Goal: Transaction & Acquisition: Purchase product/service

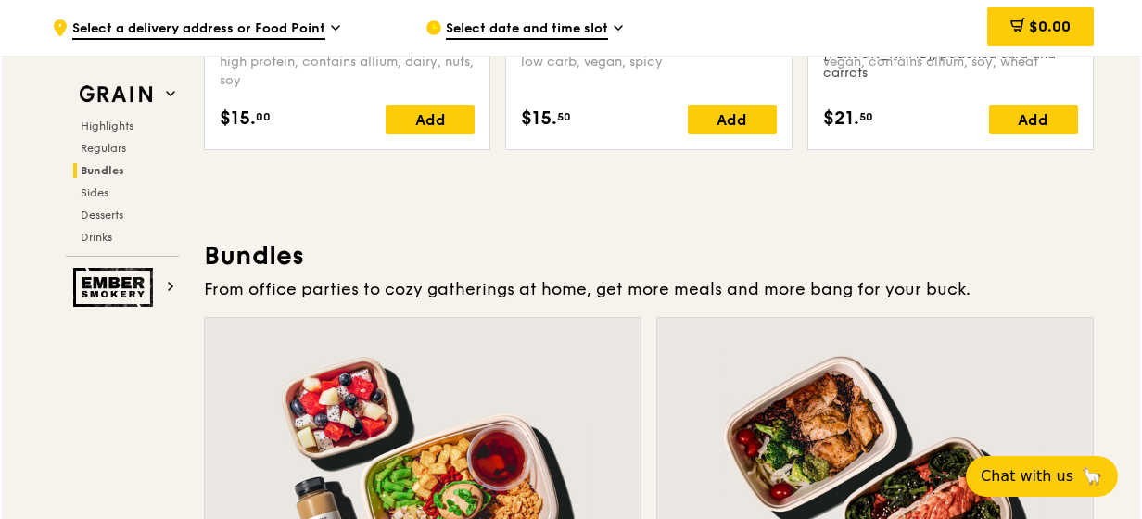
scroll to position [2785, 0]
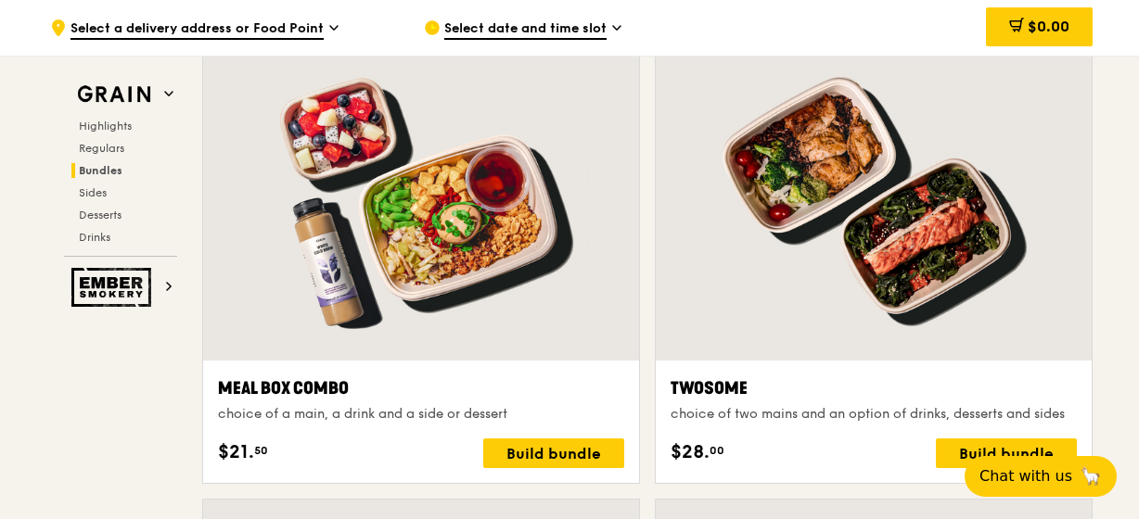
click at [920, 285] on div at bounding box center [874, 200] width 436 height 322
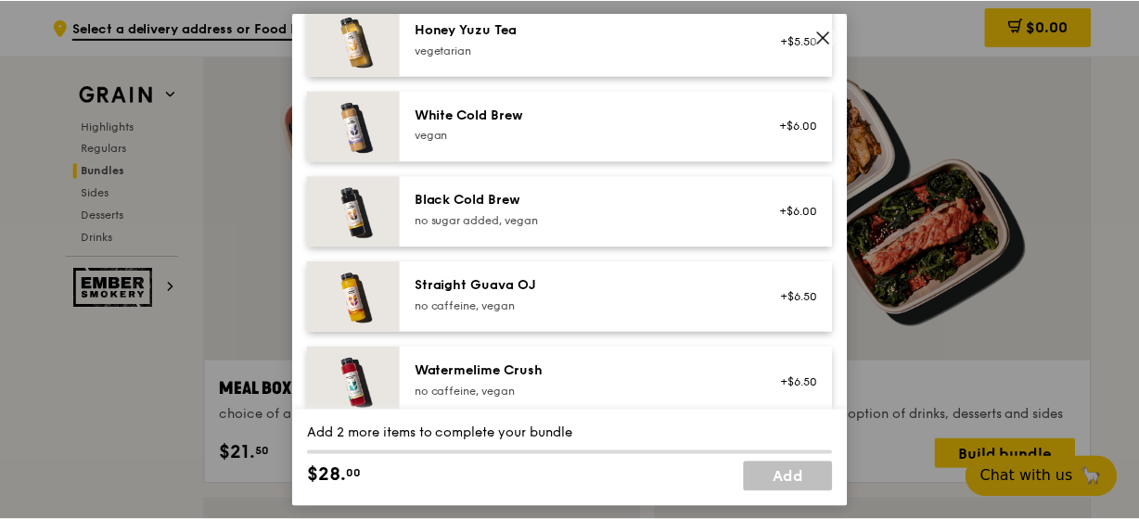
scroll to position [1777, 0]
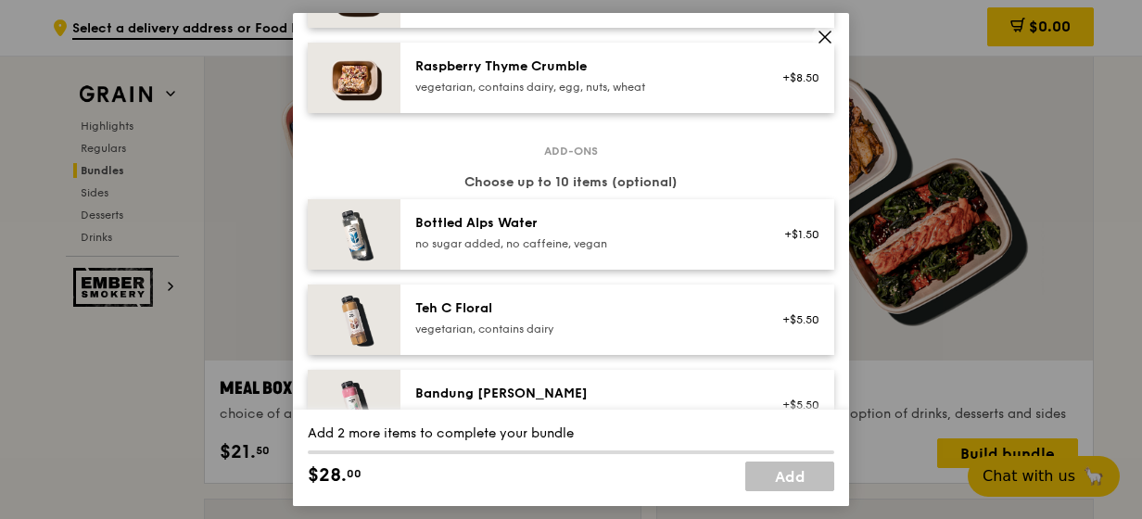
click at [833, 36] on icon at bounding box center [825, 37] width 17 height 17
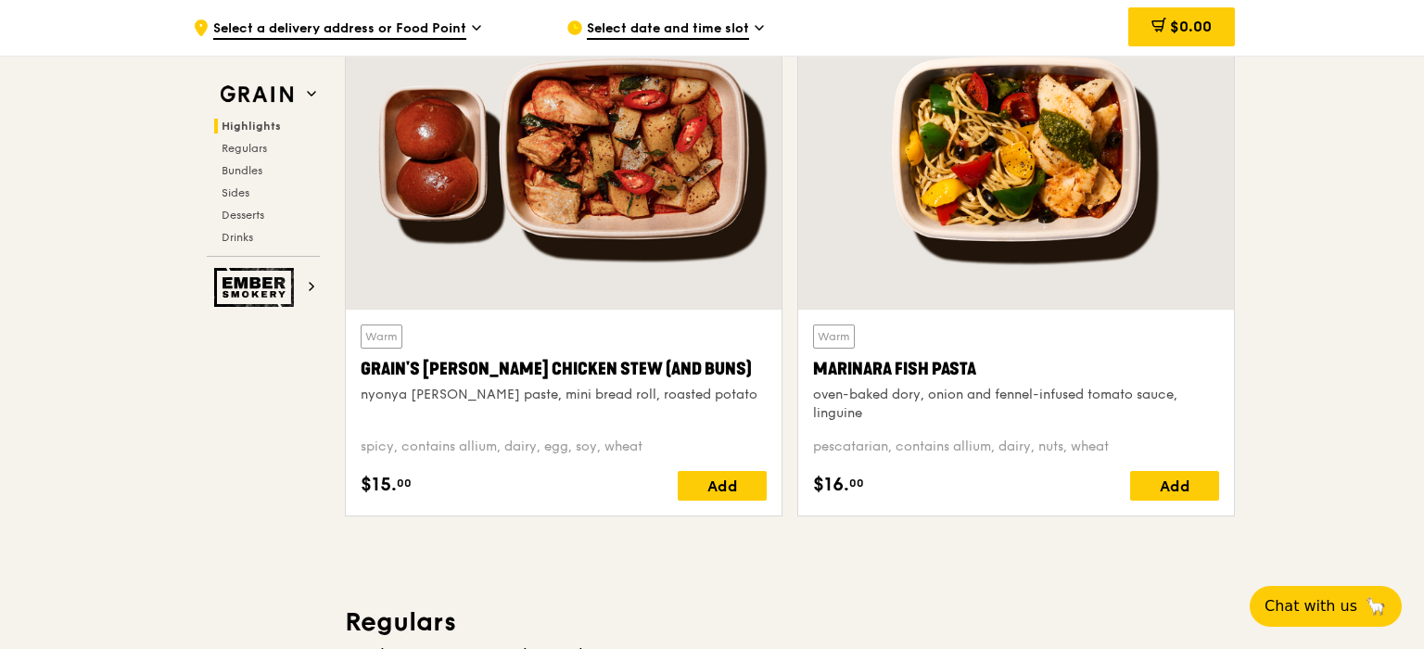
scroll to position [464, 0]
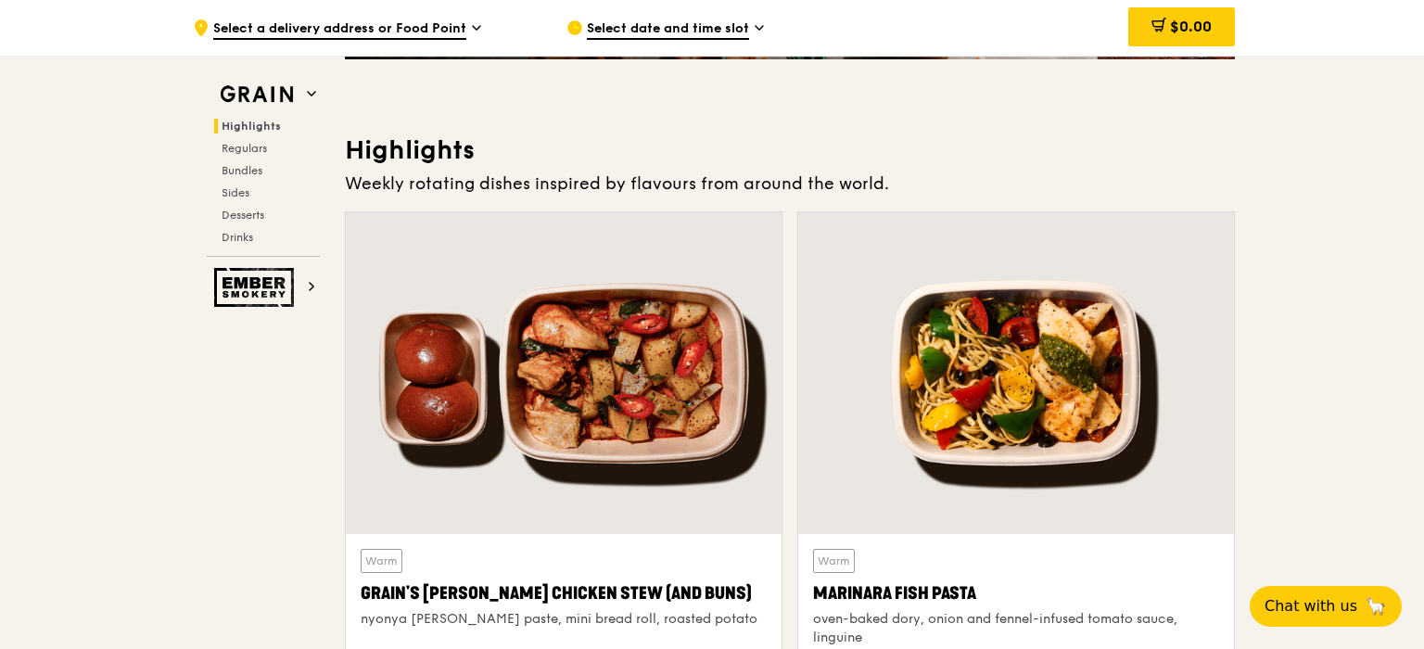
drag, startPoint x: 263, startPoint y: 509, endPoint x: 243, endPoint y: 516, distance: 21.7
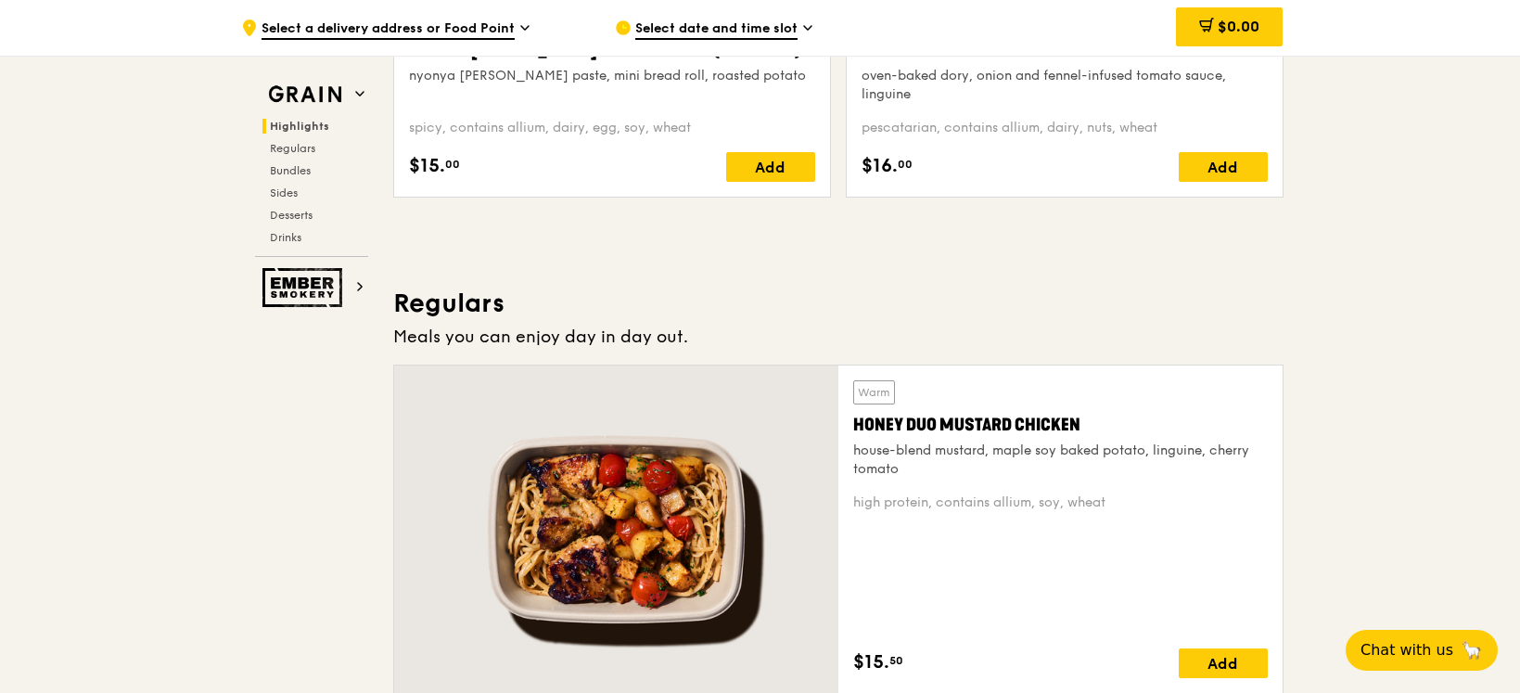
scroll to position [1159, 0]
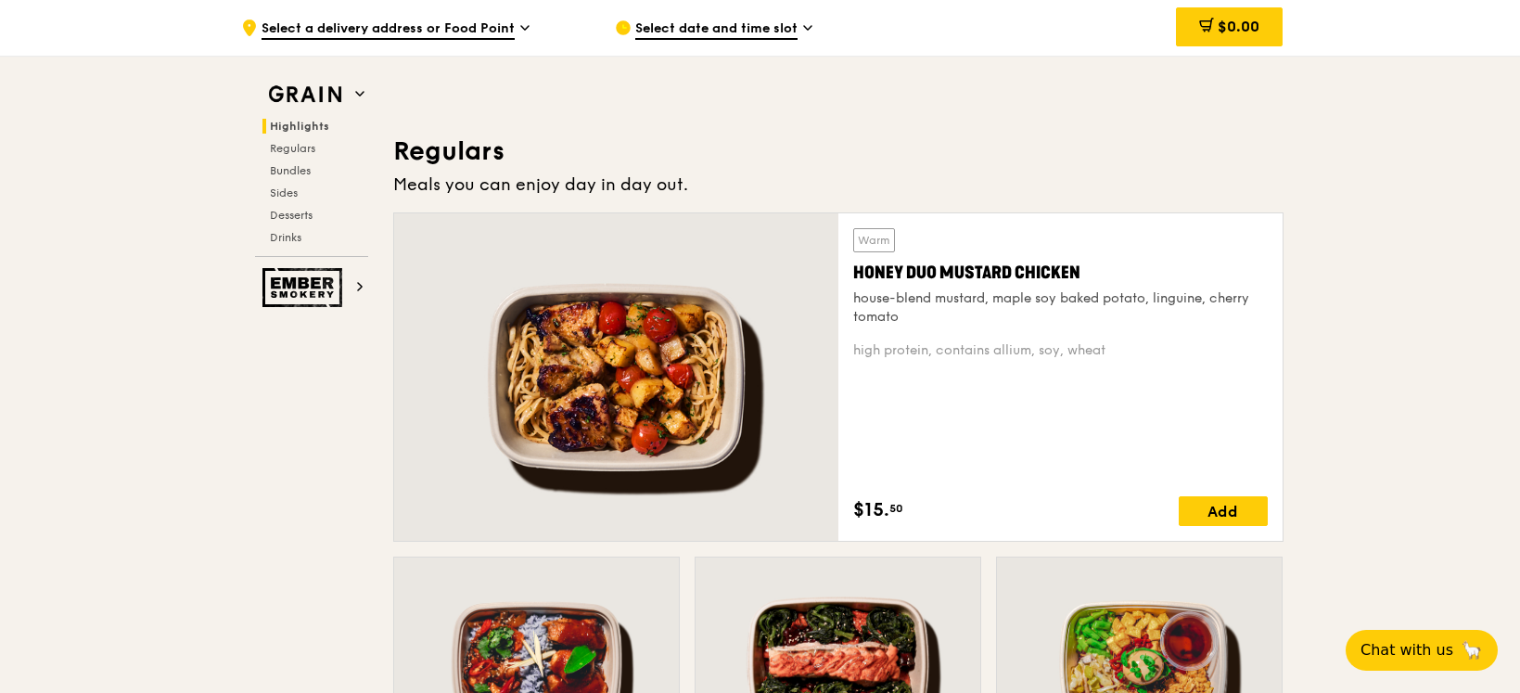
click at [1138, 134] on h3 "Regulars" at bounding box center [838, 150] width 890 height 33
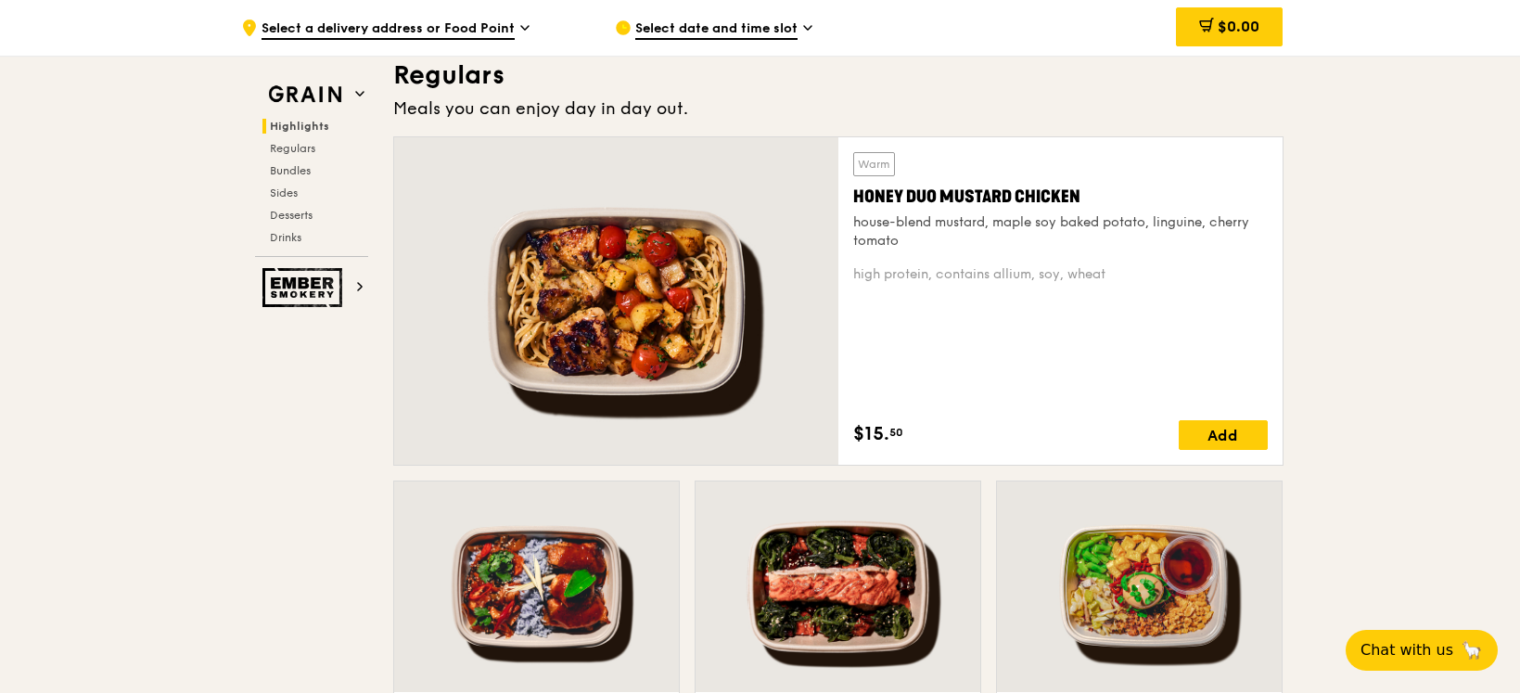
scroll to position [1215, 0]
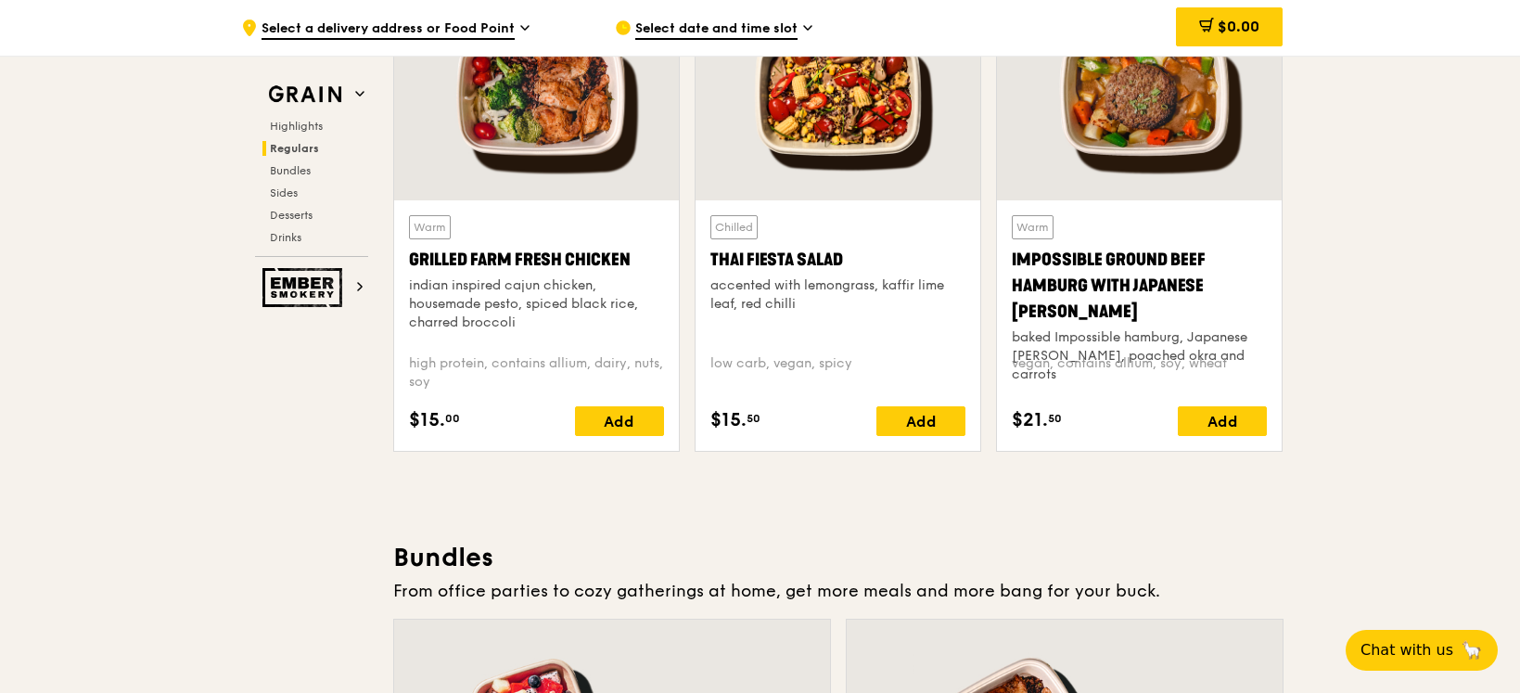
scroll to position [2081, 0]
